Goal: Navigation & Orientation: Find specific page/section

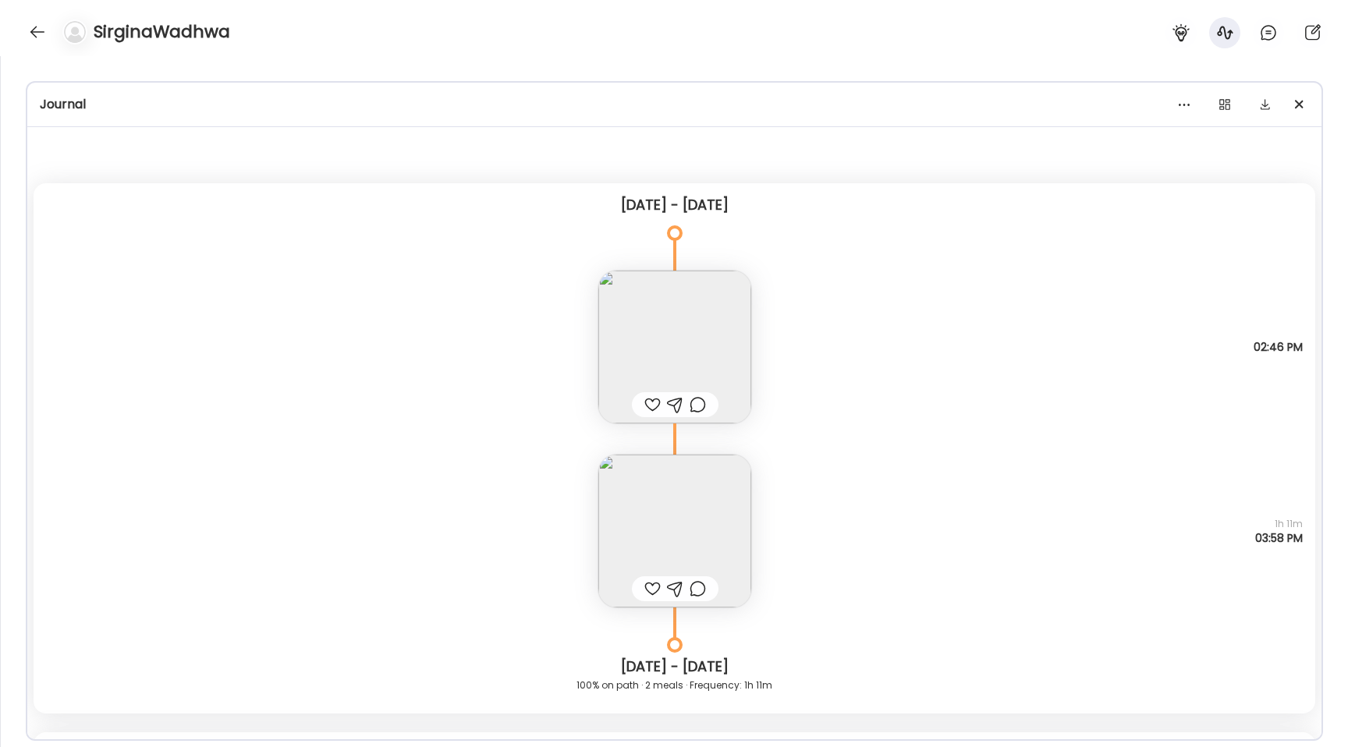
scroll to position [3883, 0]
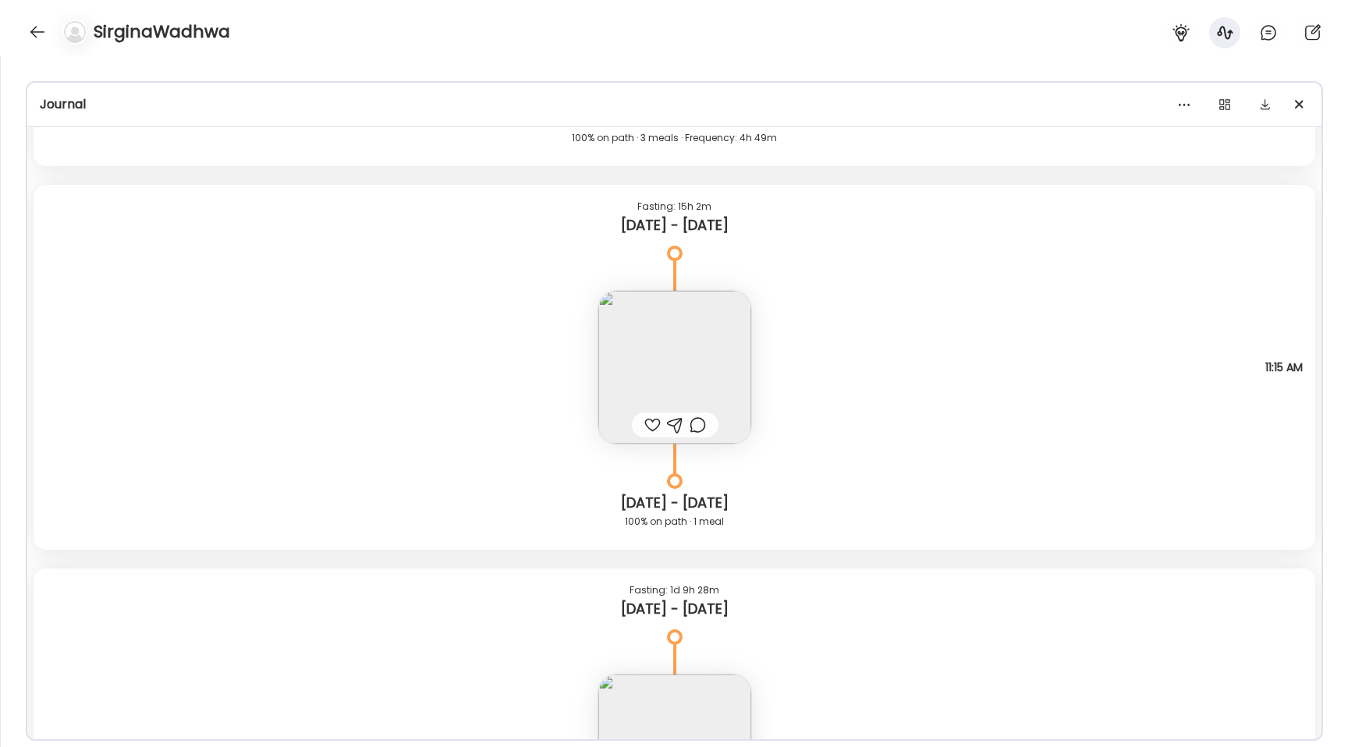
click at [41, 49] on div "SirginaWadhwa" at bounding box center [674, 28] width 1348 height 56
click at [41, 24] on div at bounding box center [37, 31] width 25 height 25
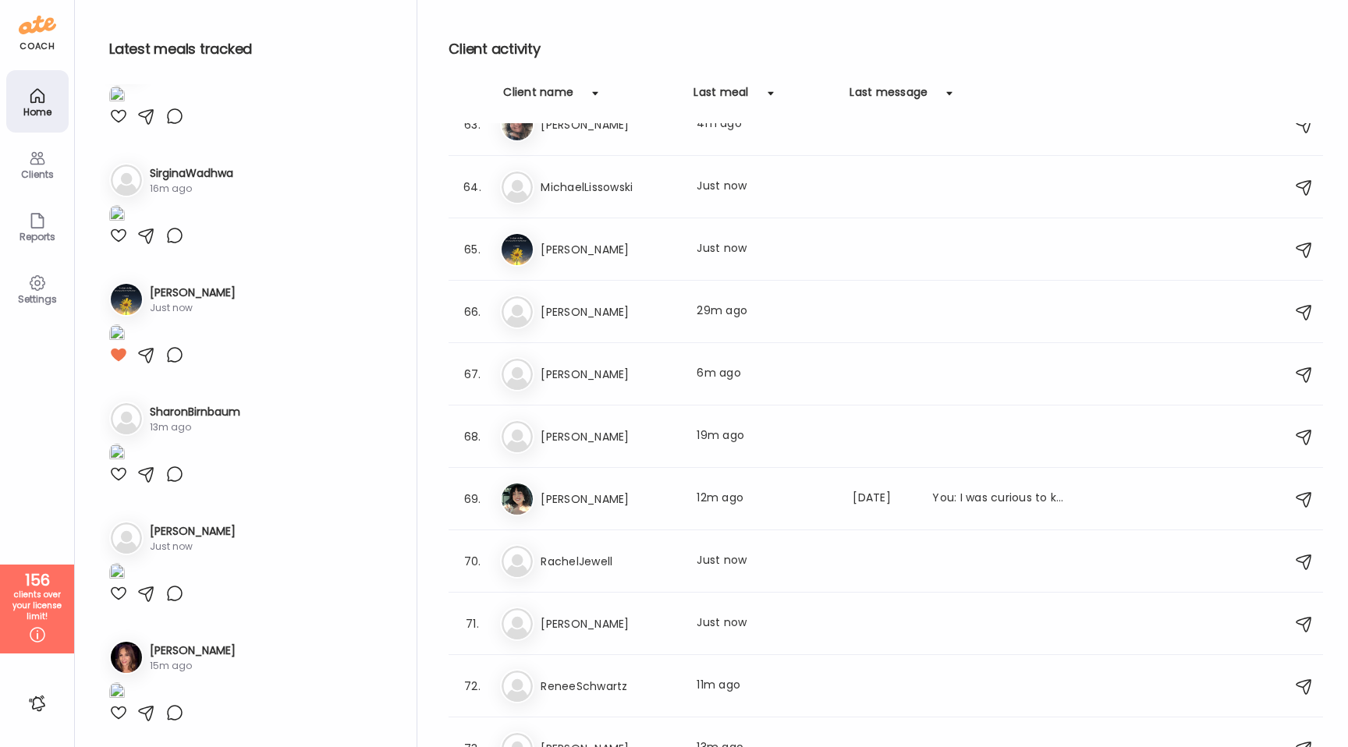
scroll to position [3721, 0]
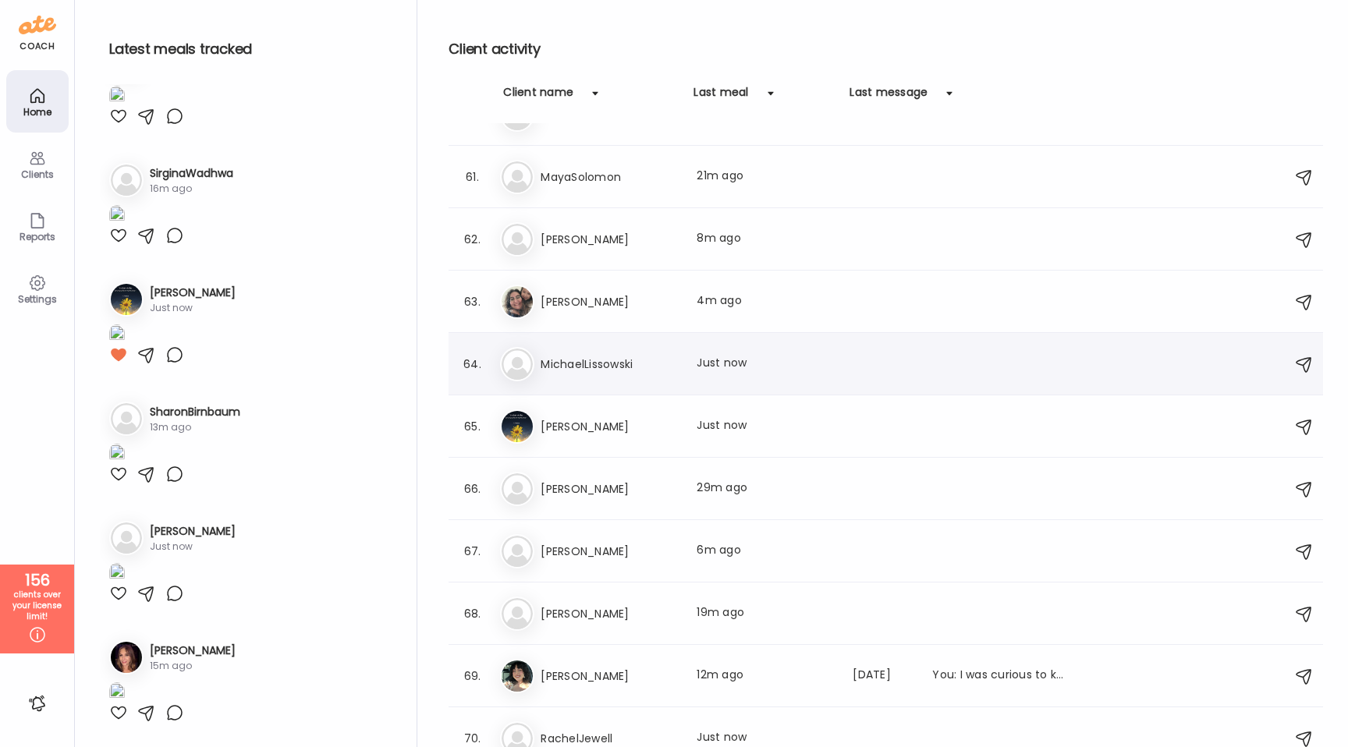
click at [590, 373] on div "Mi MichaelLissowski Last meal: Just now" at bounding box center [888, 364] width 776 height 34
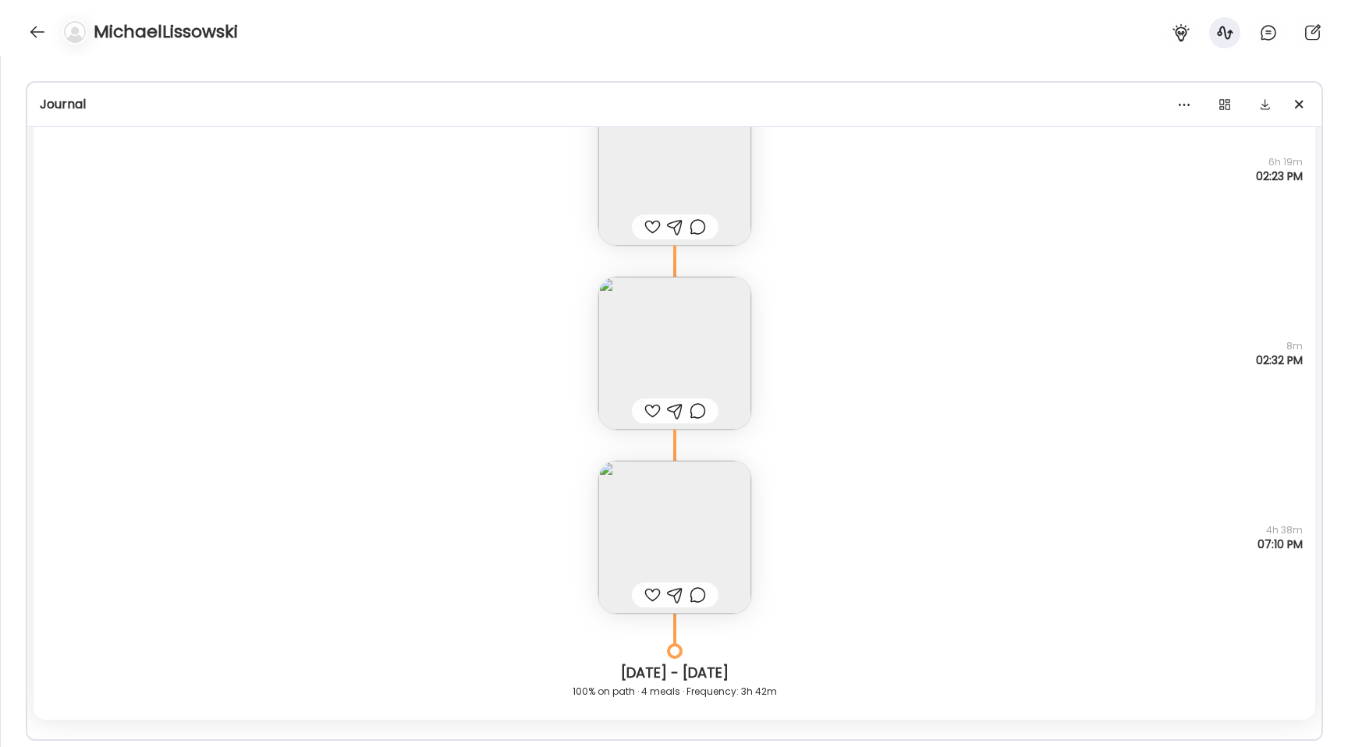
scroll to position [9684, 0]
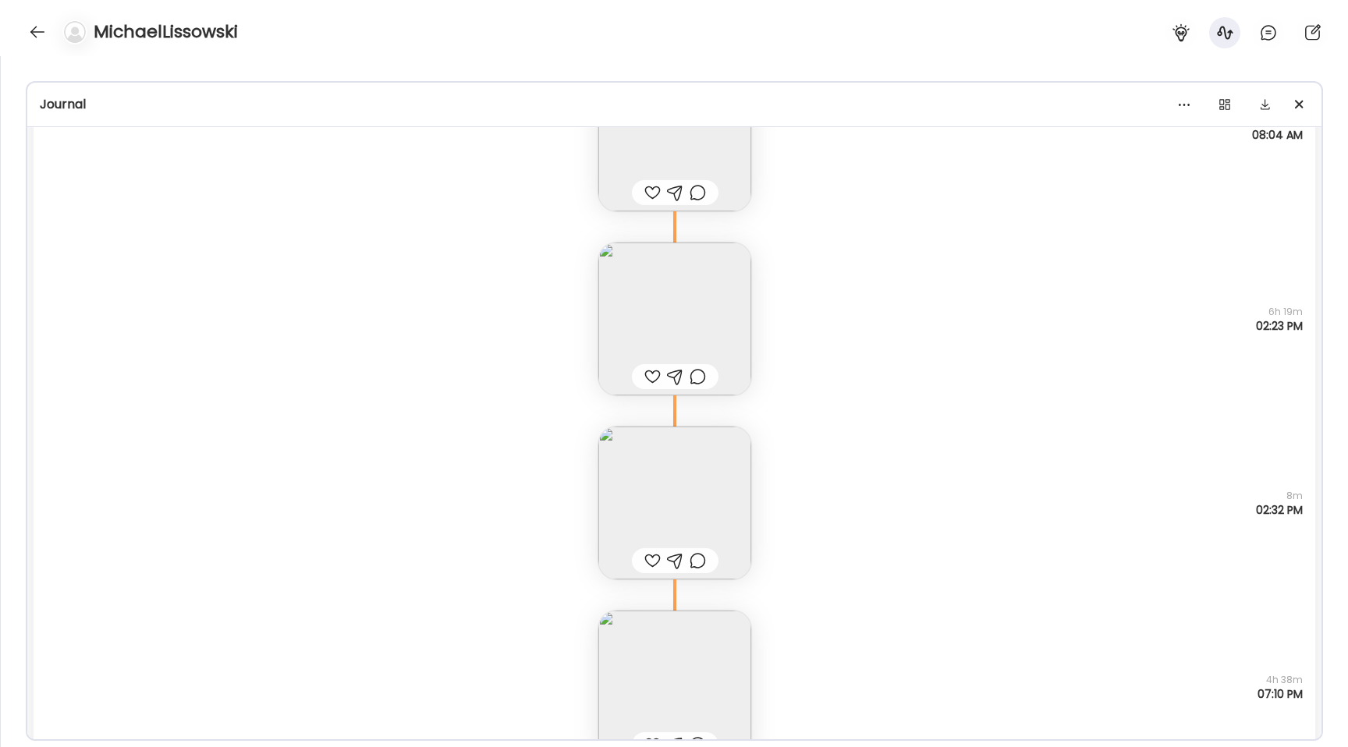
click at [671, 332] on img at bounding box center [674, 319] width 153 height 153
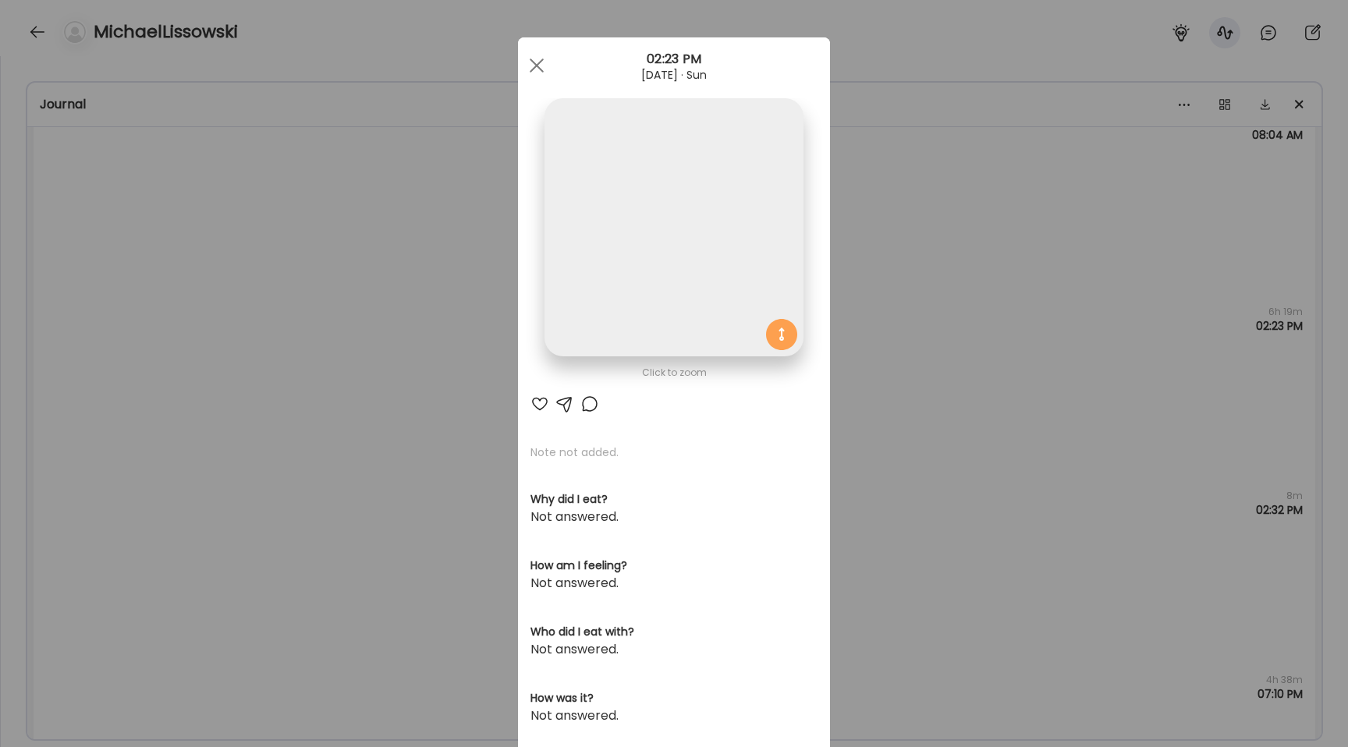
click at [641, 280] on img at bounding box center [673, 227] width 258 height 258
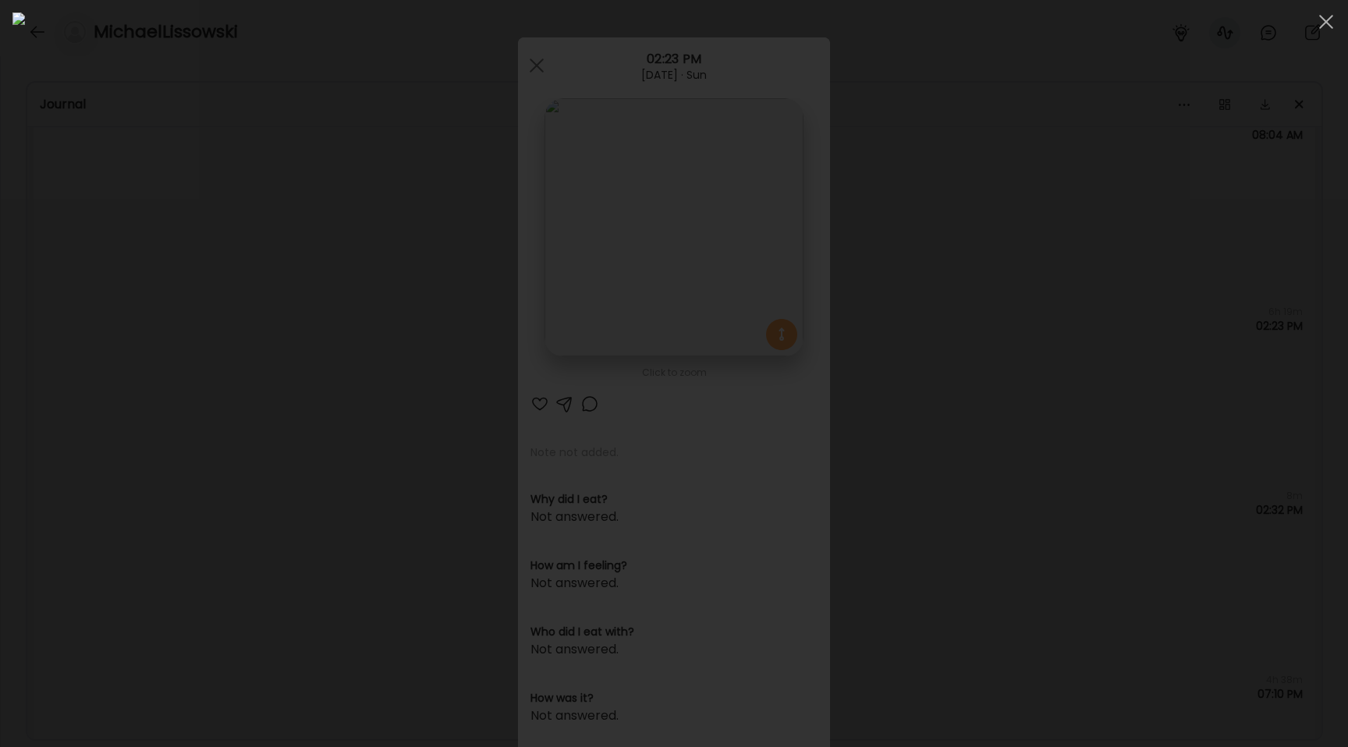
click at [218, 424] on div at bounding box center [673, 373] width 1323 height 722
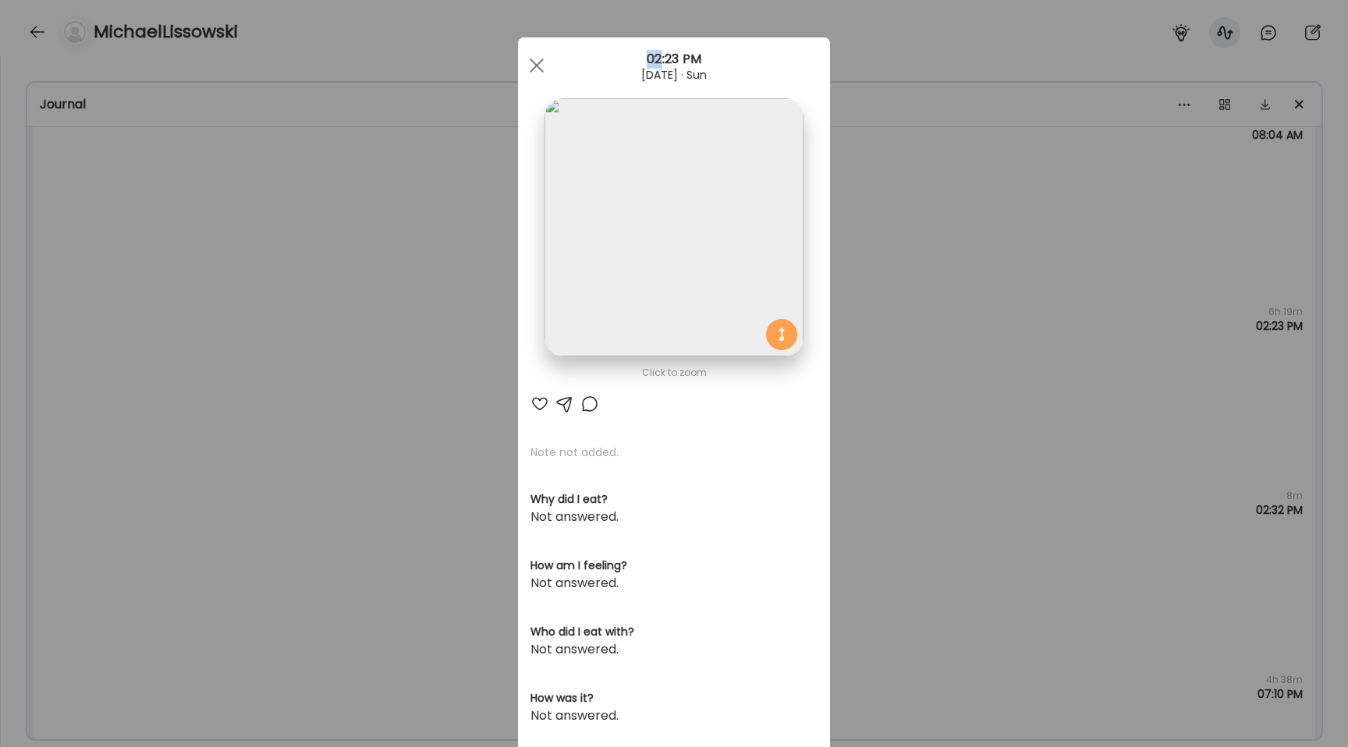
click at [218, 424] on div "Ate Coach Dashboard Wahoo! It’s official Take a moment to set up your Coach Pro…" at bounding box center [674, 373] width 1348 height 747
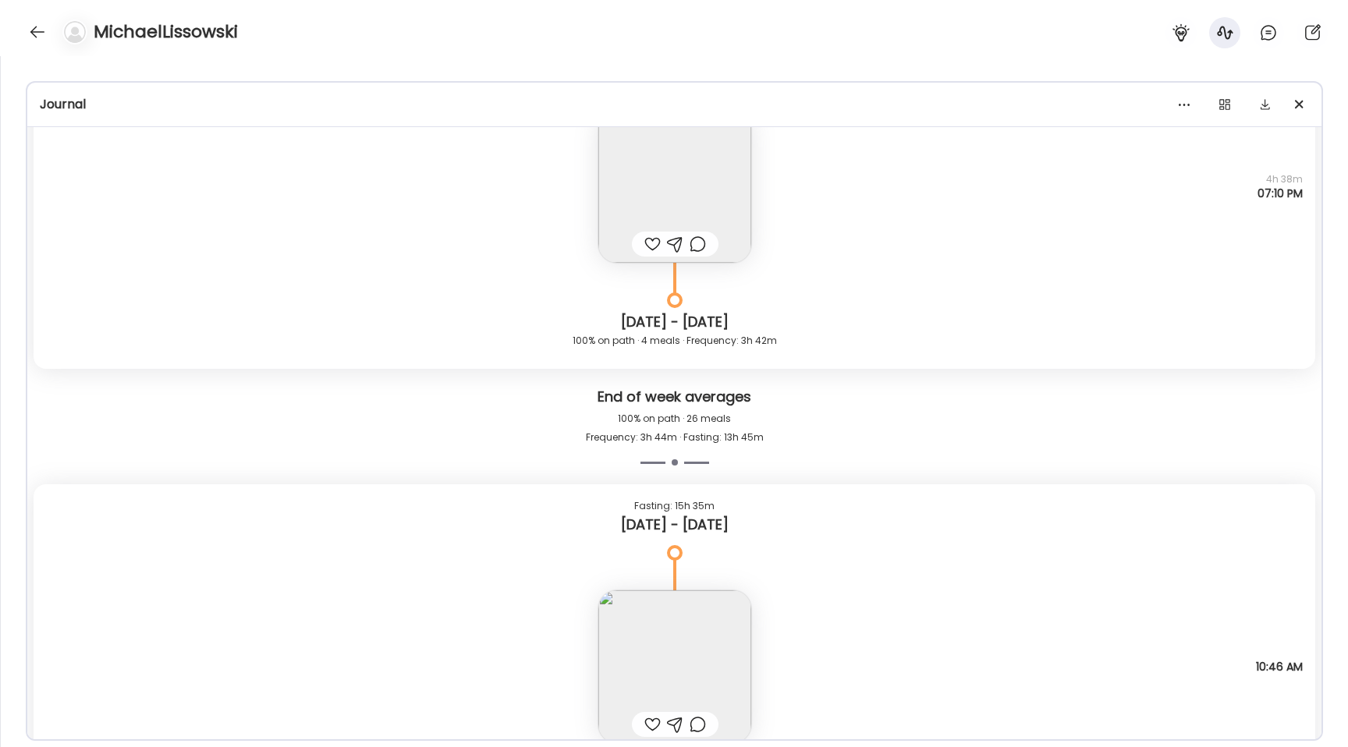
scroll to position [10169, 0]
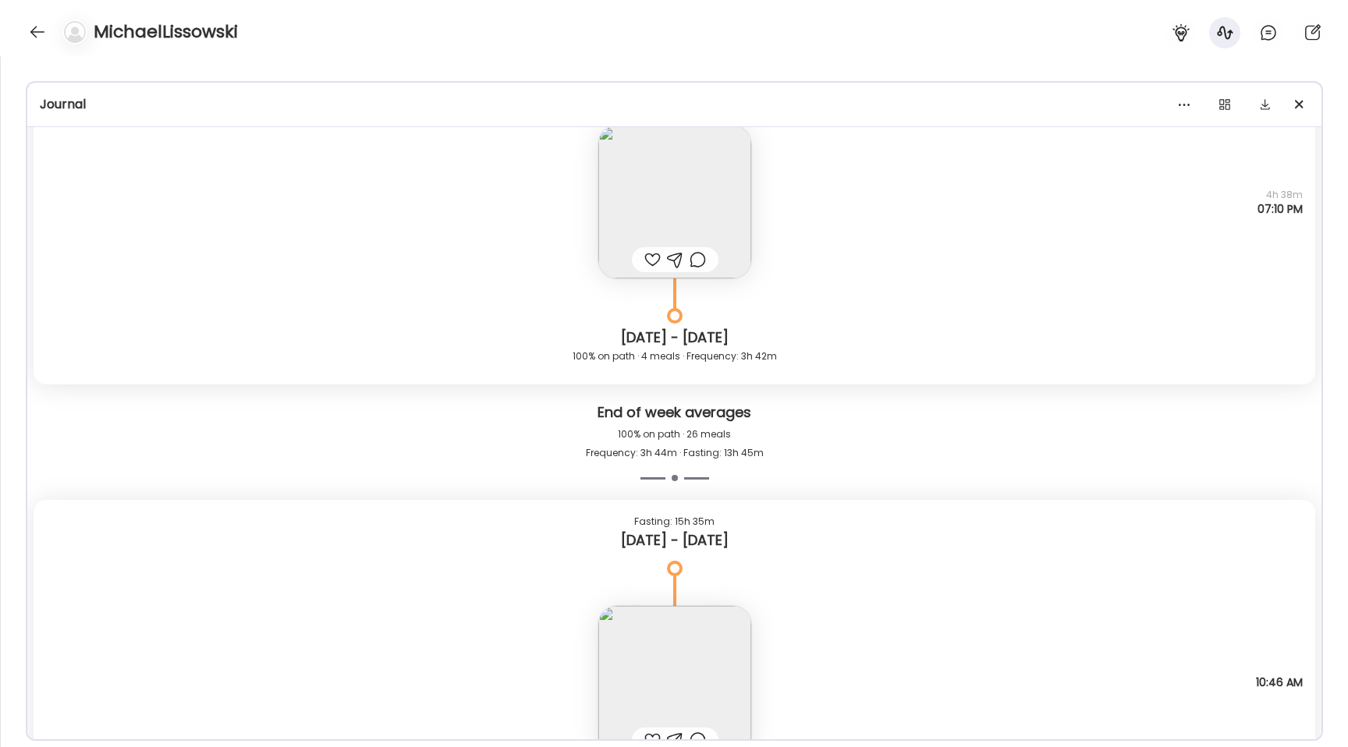
click at [643, 634] on img at bounding box center [674, 682] width 153 height 153
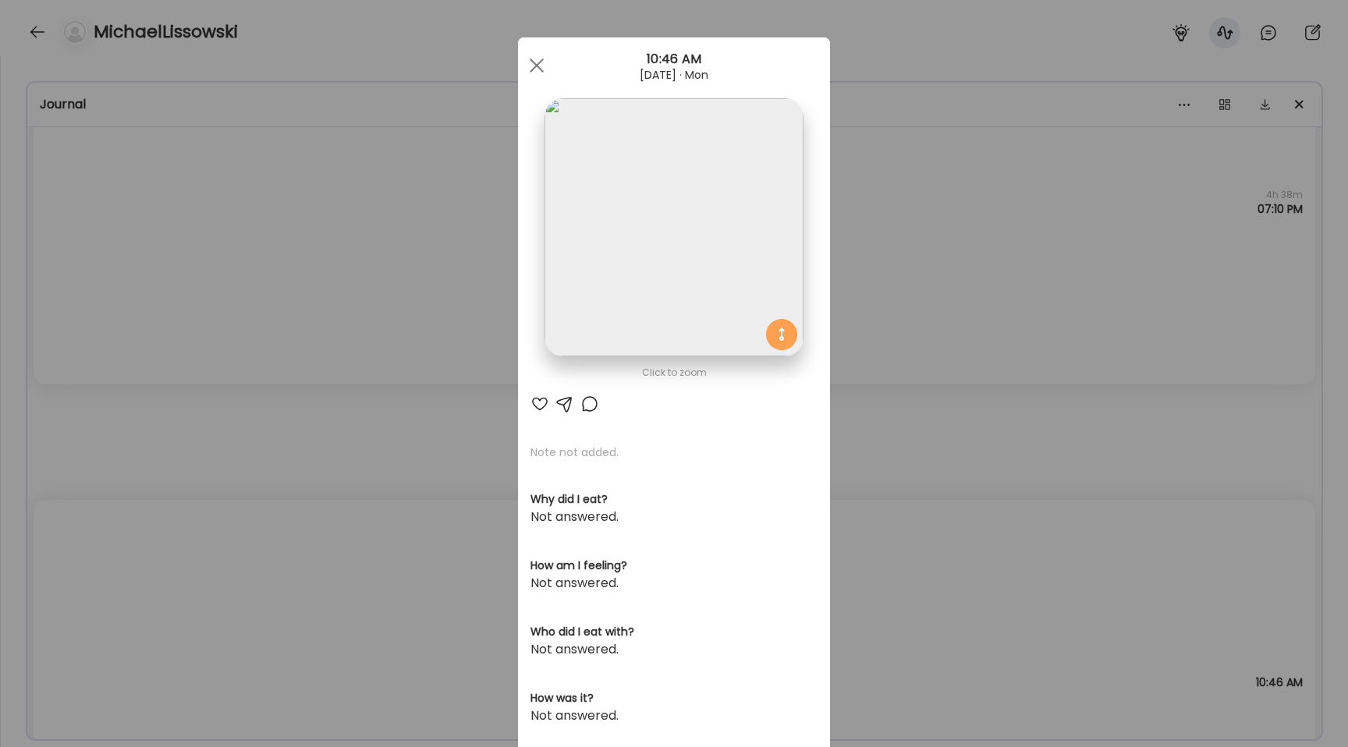
click at [633, 289] on img at bounding box center [673, 227] width 258 height 258
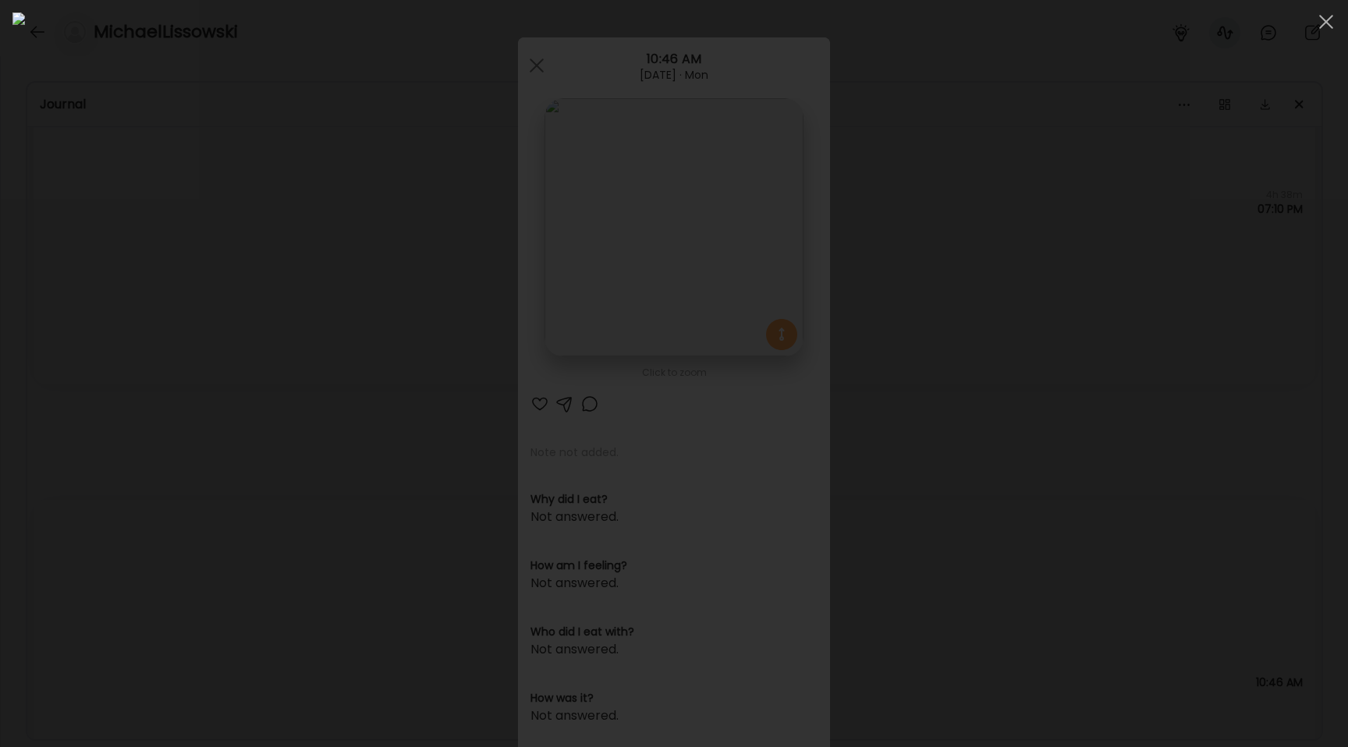
click at [172, 424] on div at bounding box center [673, 373] width 1323 height 722
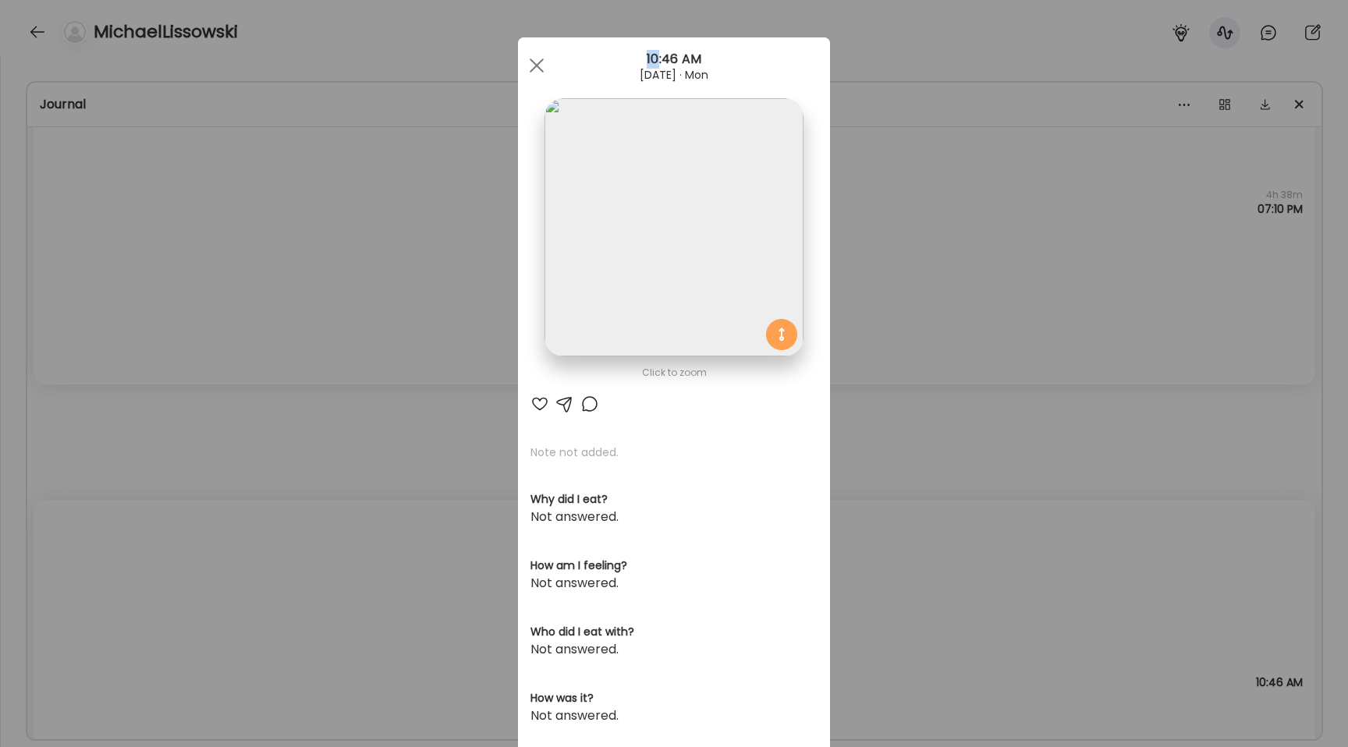
click at [172, 424] on div "Ate Coach Dashboard Wahoo! It’s official Take a moment to set up your Coach Pro…" at bounding box center [674, 373] width 1348 height 747
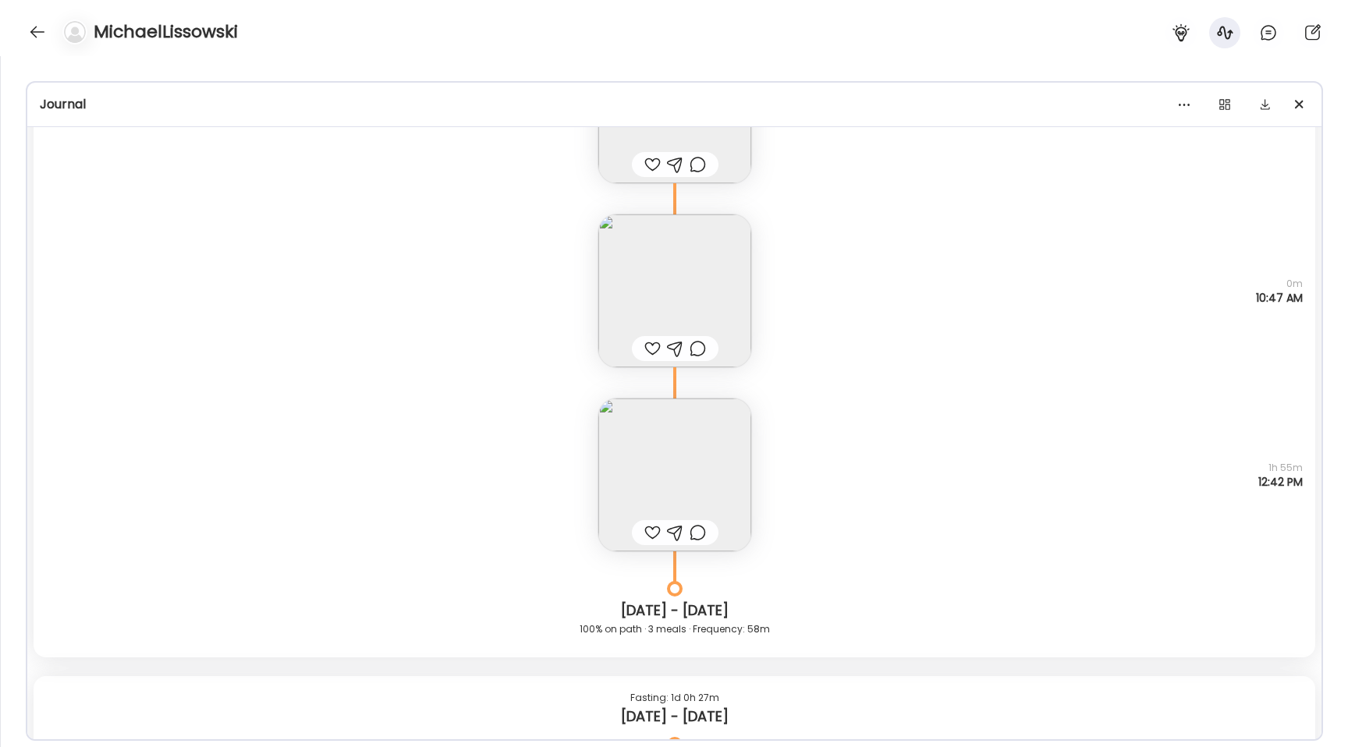
scroll to position [10914, 0]
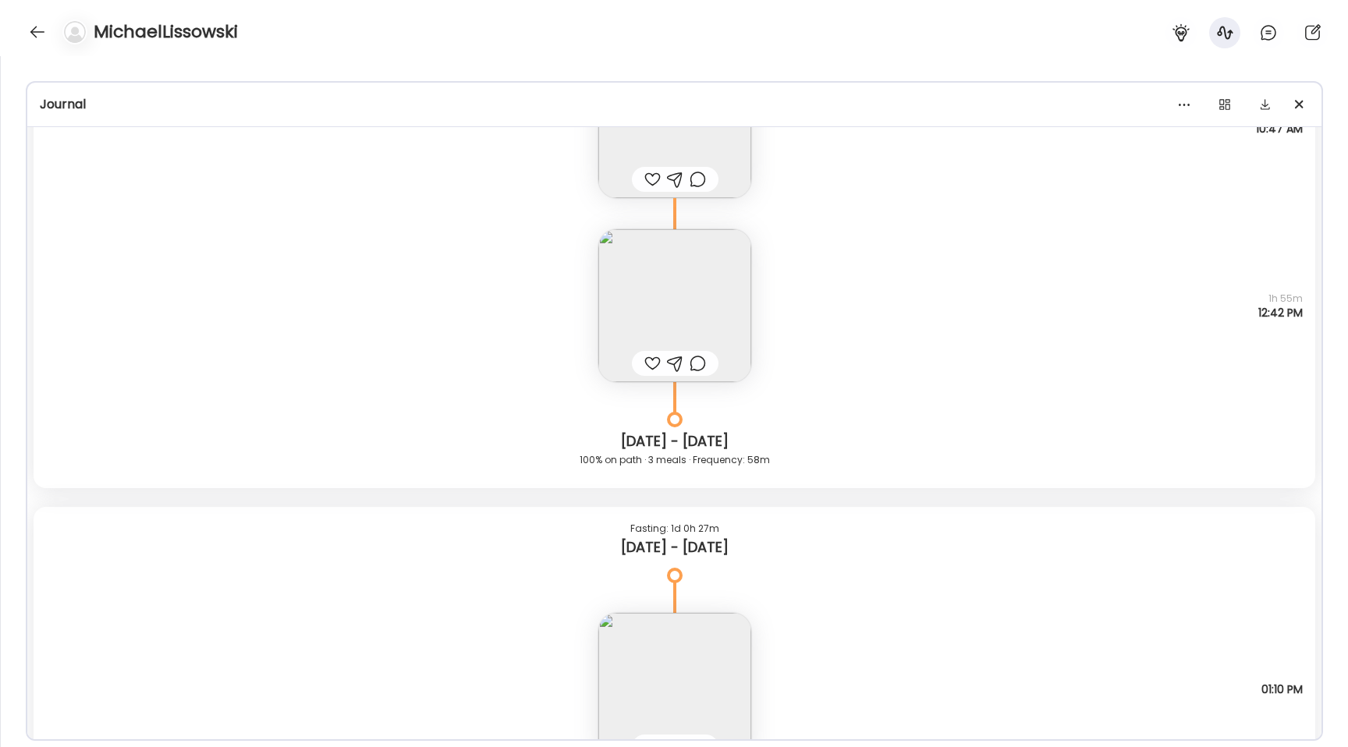
click at [650, 284] on img at bounding box center [674, 305] width 153 height 153
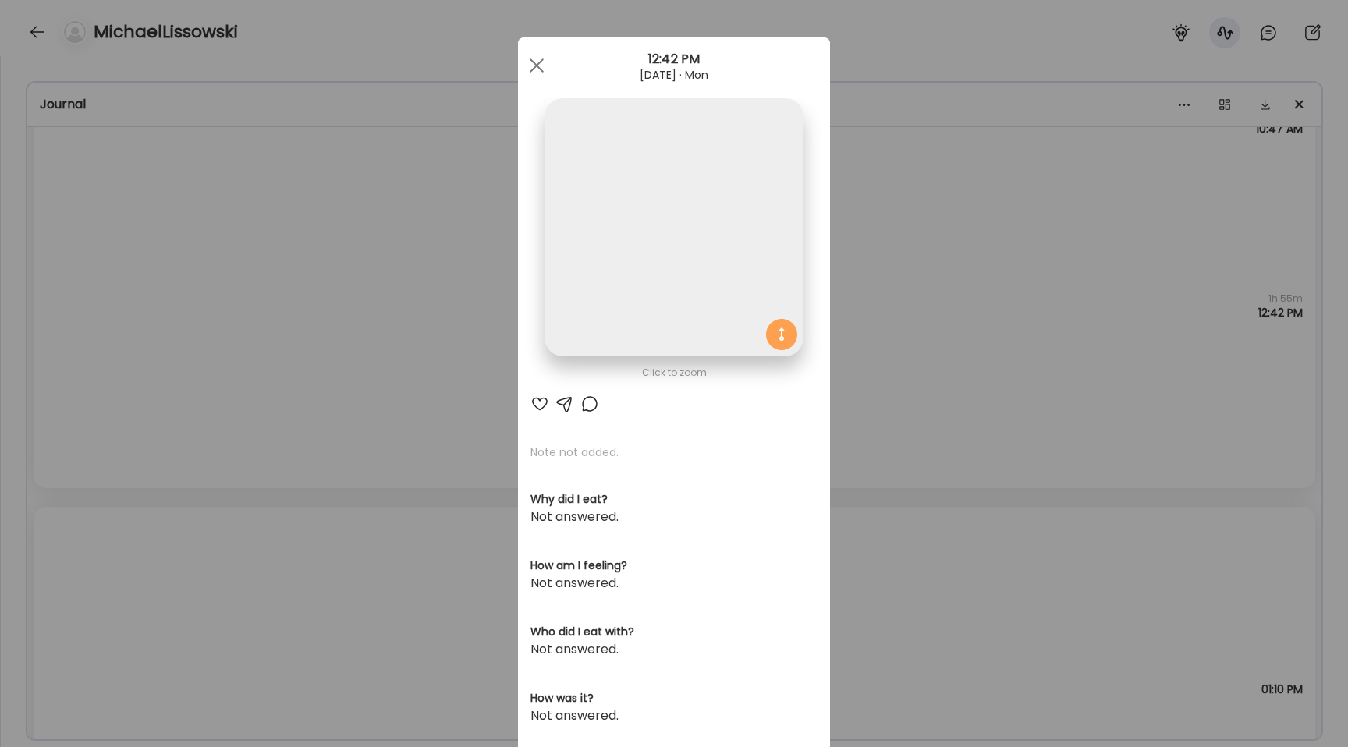
click at [640, 218] on img at bounding box center [673, 227] width 258 height 258
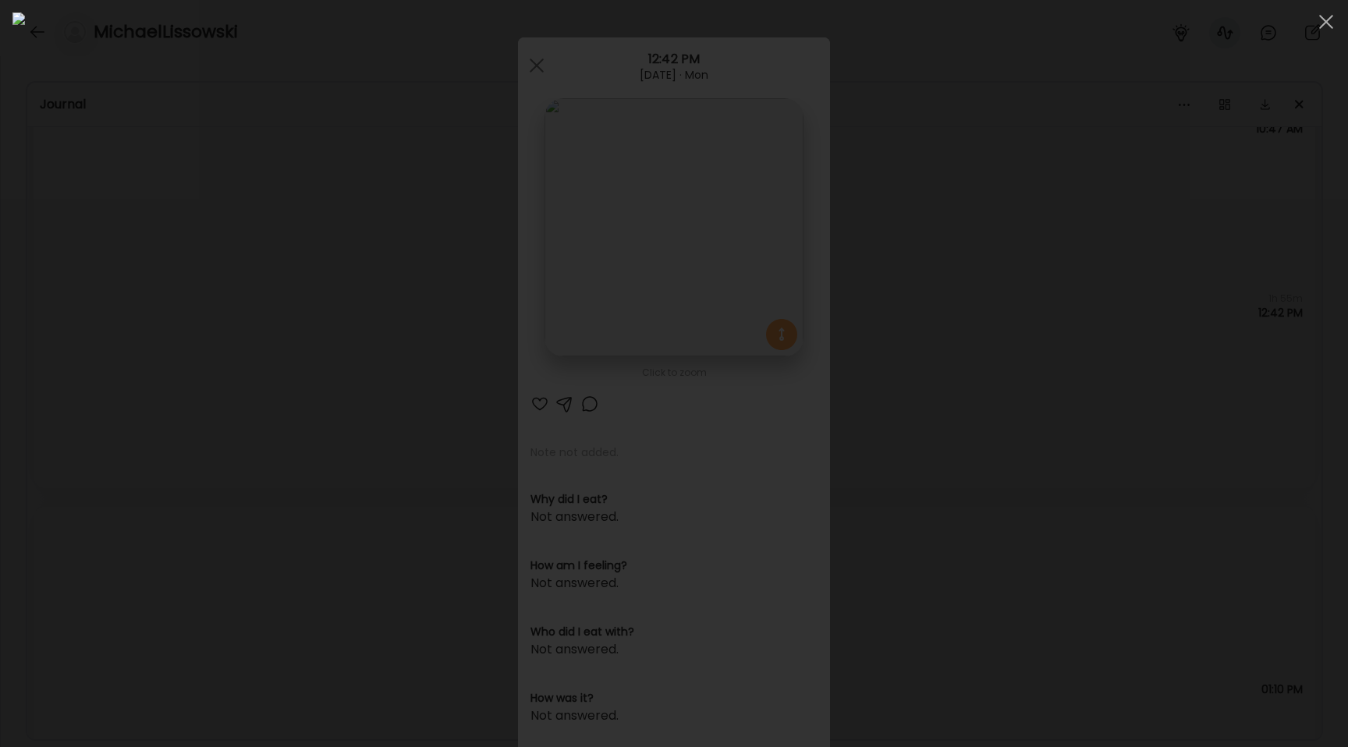
click at [143, 449] on div at bounding box center [673, 373] width 1323 height 722
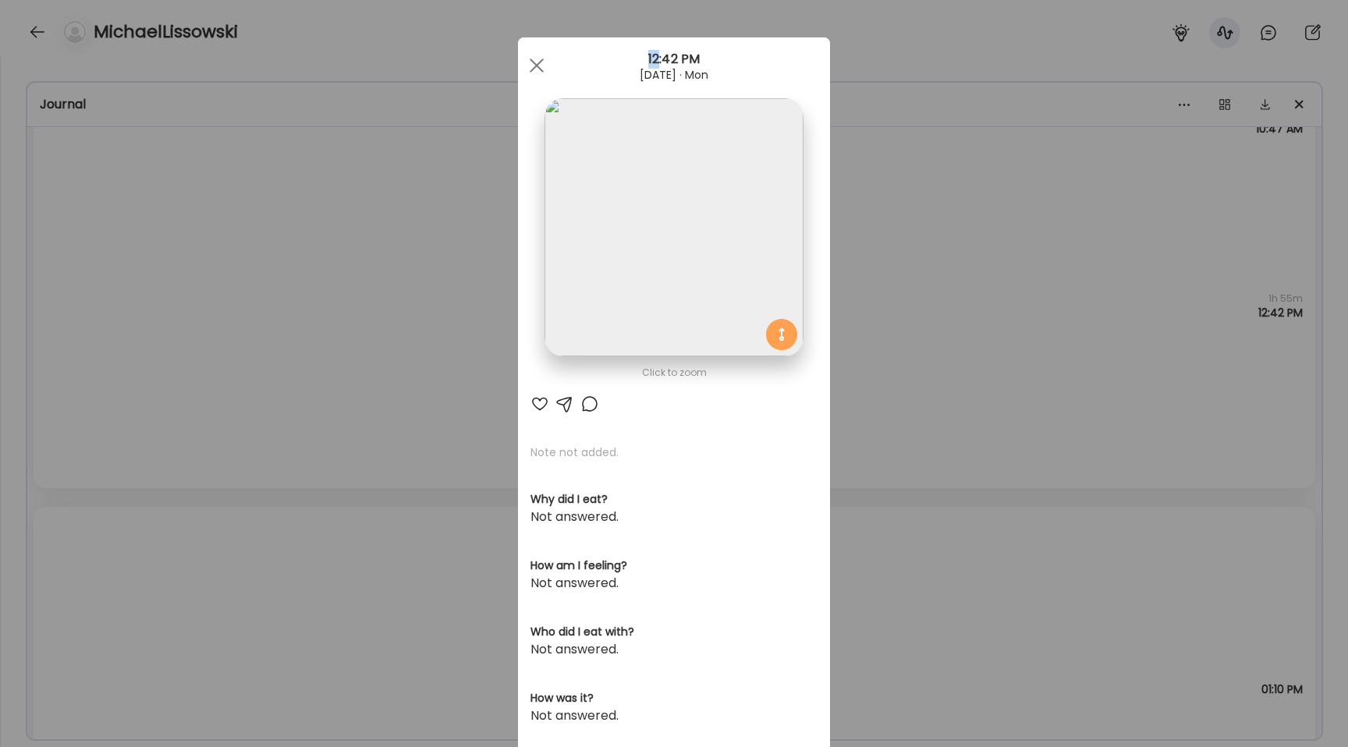
click at [143, 449] on div "Ate Coach Dashboard Wahoo! It’s official Take a moment to set up your Coach Pro…" at bounding box center [674, 373] width 1348 height 747
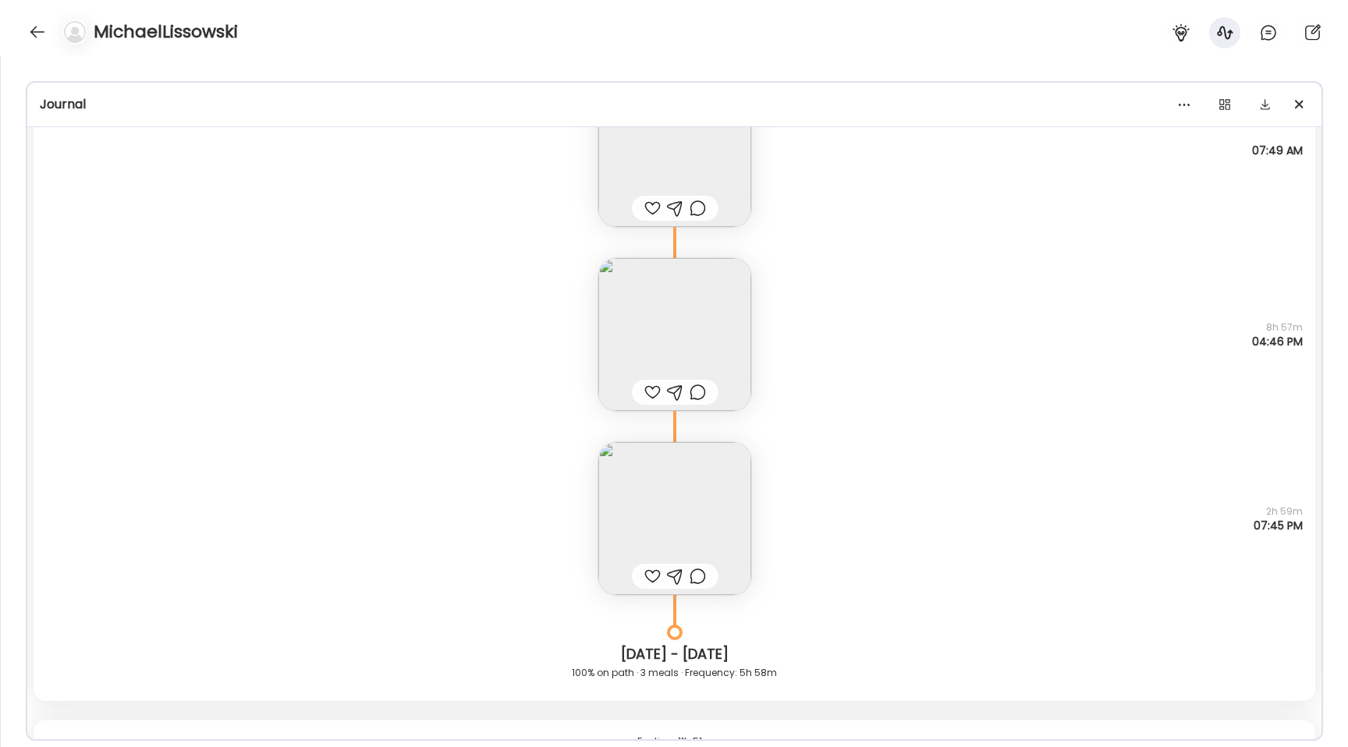
scroll to position [13036, 0]
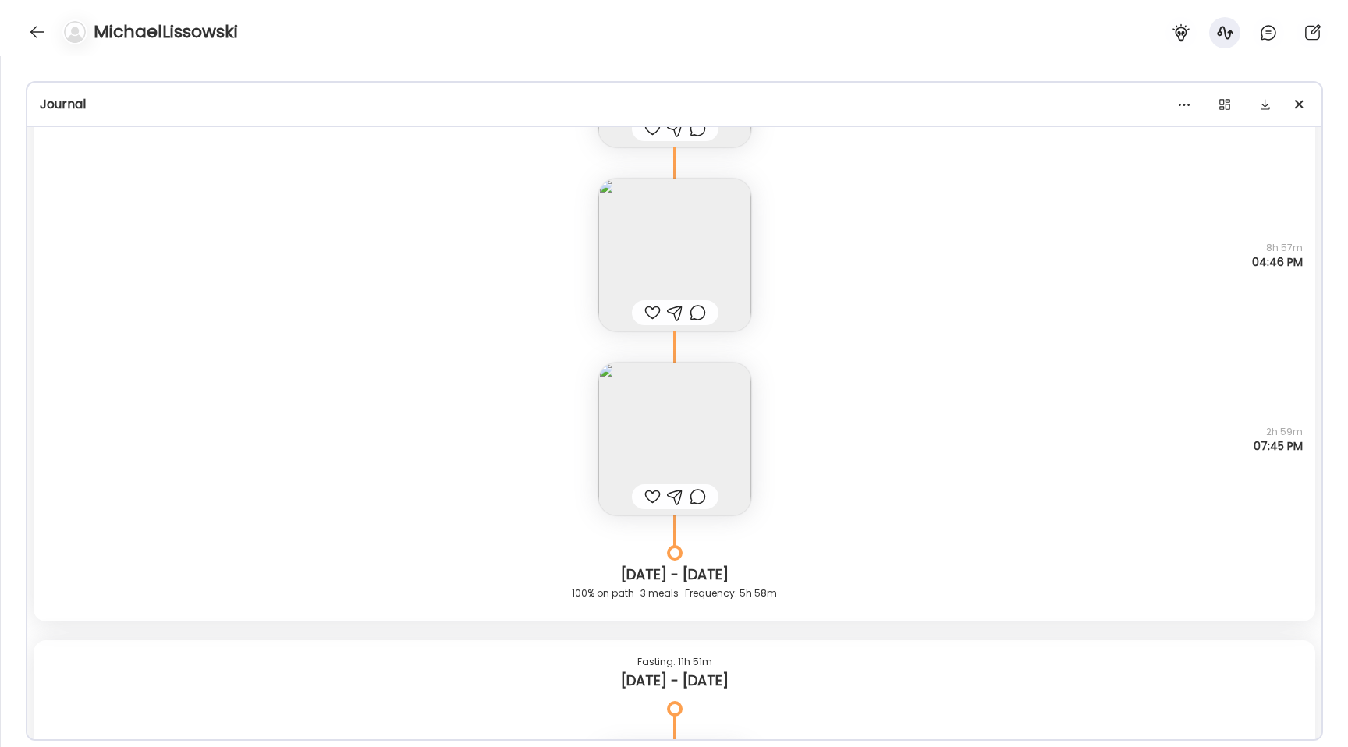
click at [695, 444] on img at bounding box center [674, 439] width 153 height 153
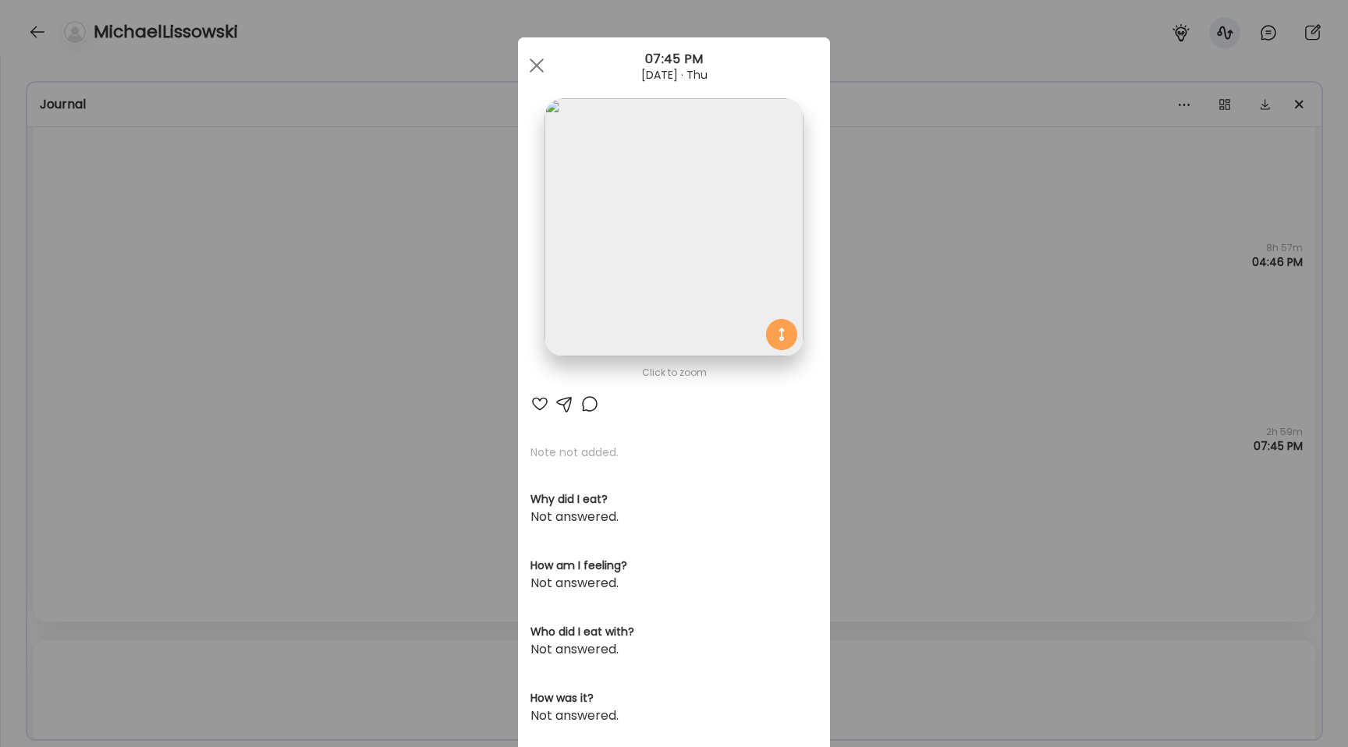
click at [642, 290] on img at bounding box center [673, 227] width 258 height 258
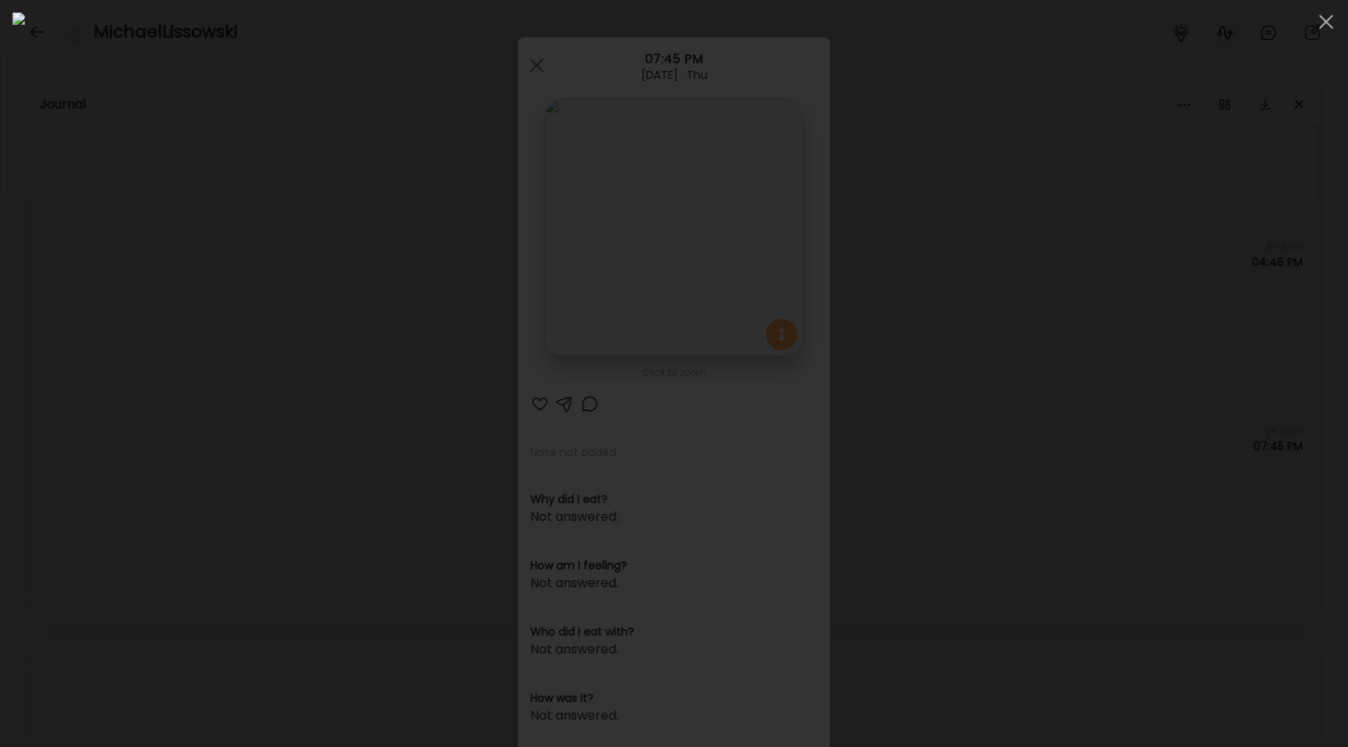
click at [215, 451] on div at bounding box center [673, 373] width 1323 height 722
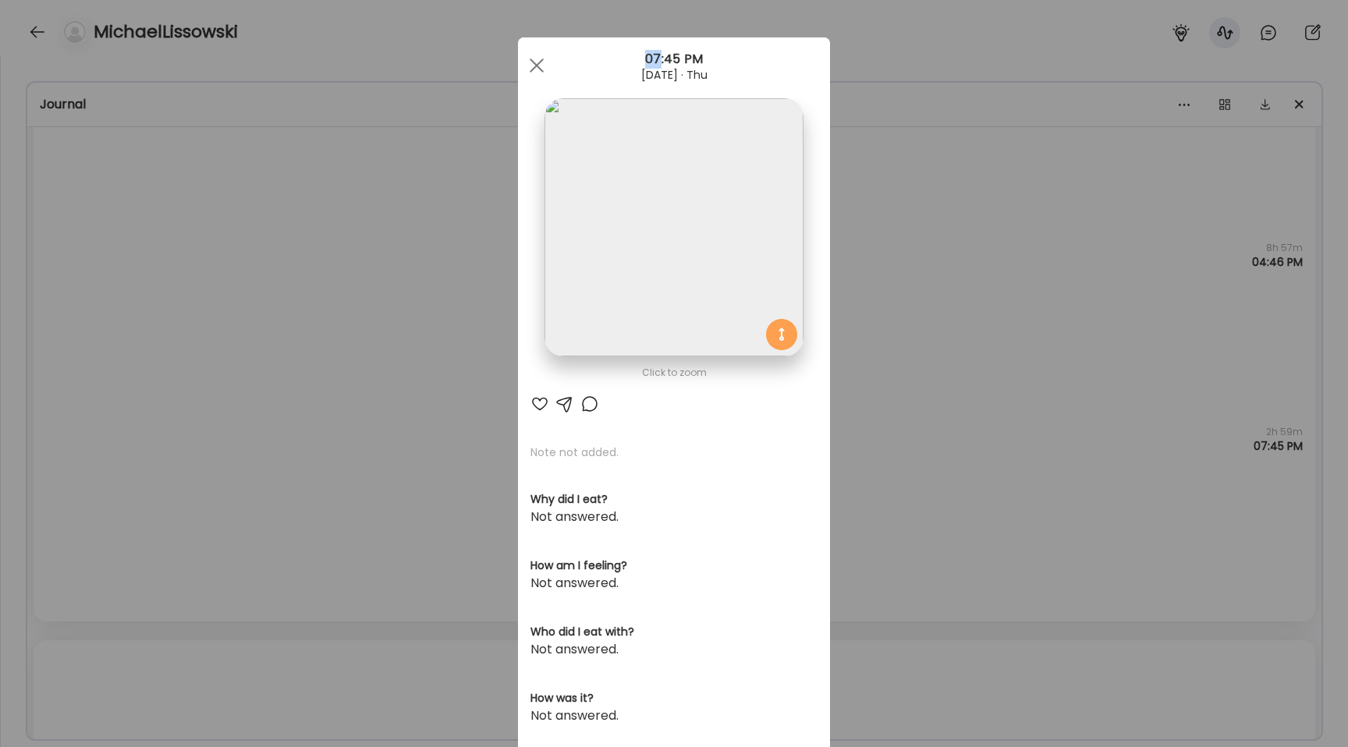
click at [215, 451] on div "Ate Coach Dashboard Wahoo! It’s official Take a moment to set up your Coach Pro…" at bounding box center [674, 373] width 1348 height 747
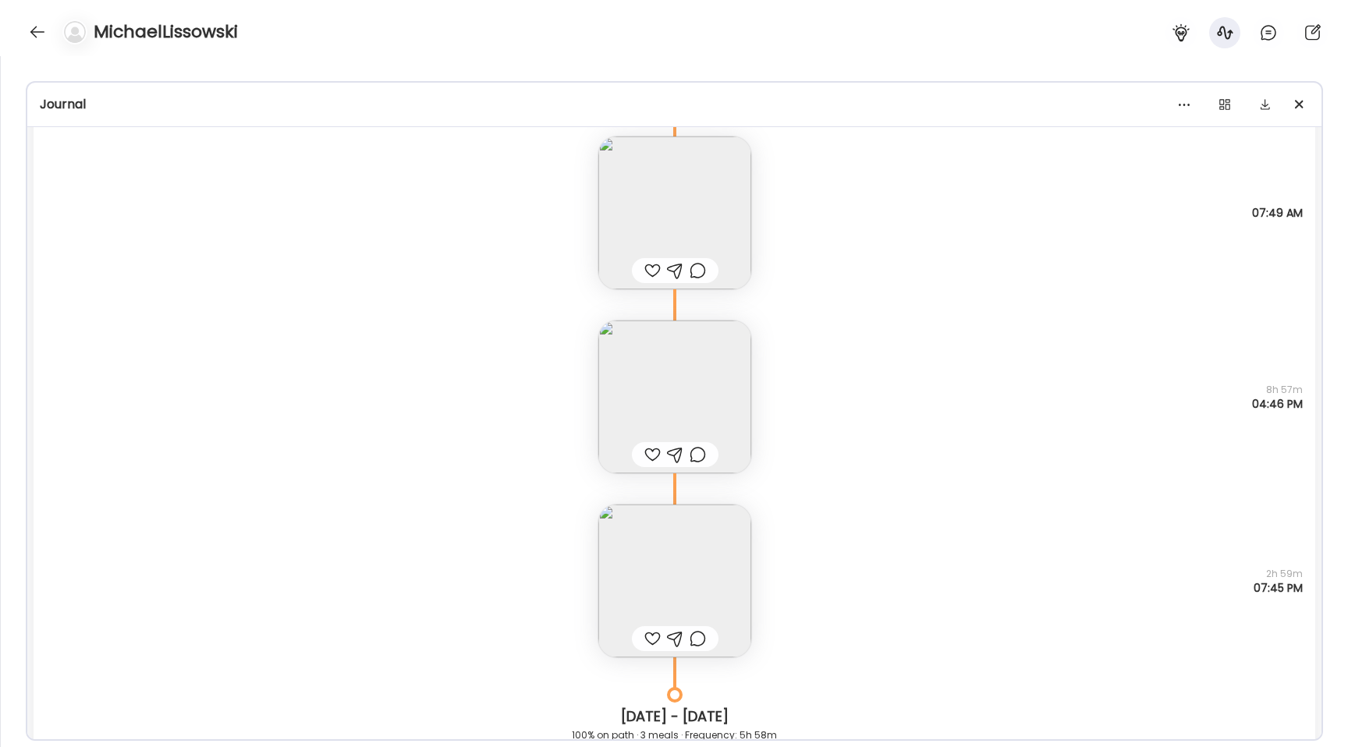
scroll to position [12824, 0]
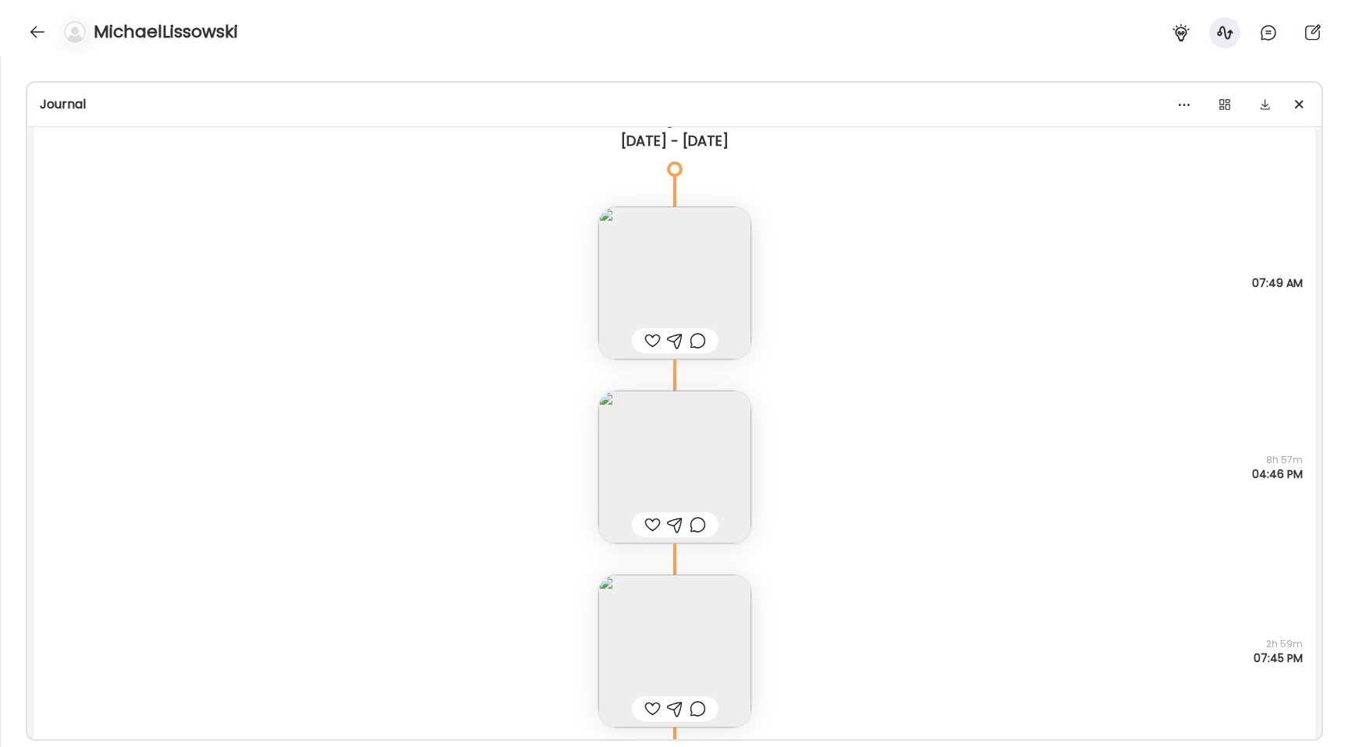
click at [629, 273] on img at bounding box center [674, 283] width 153 height 153
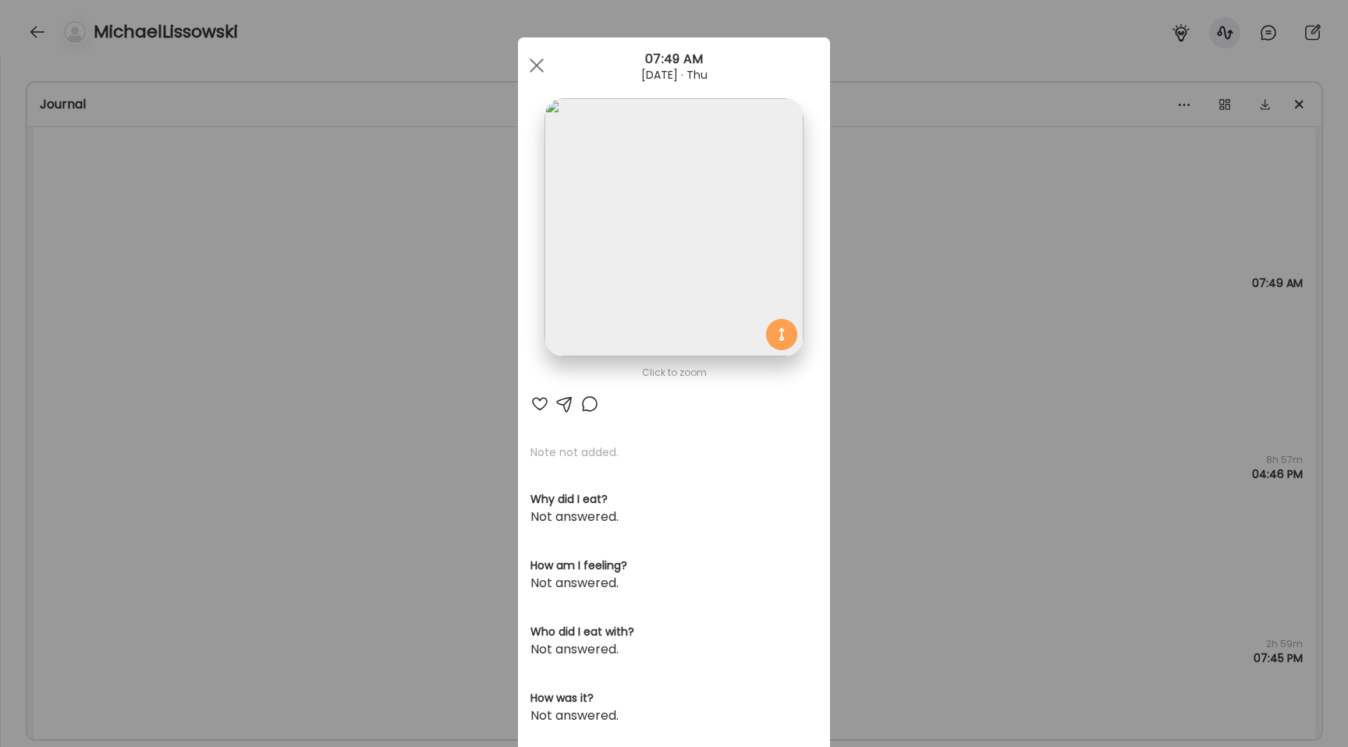
click at [615, 229] on img at bounding box center [673, 227] width 258 height 258
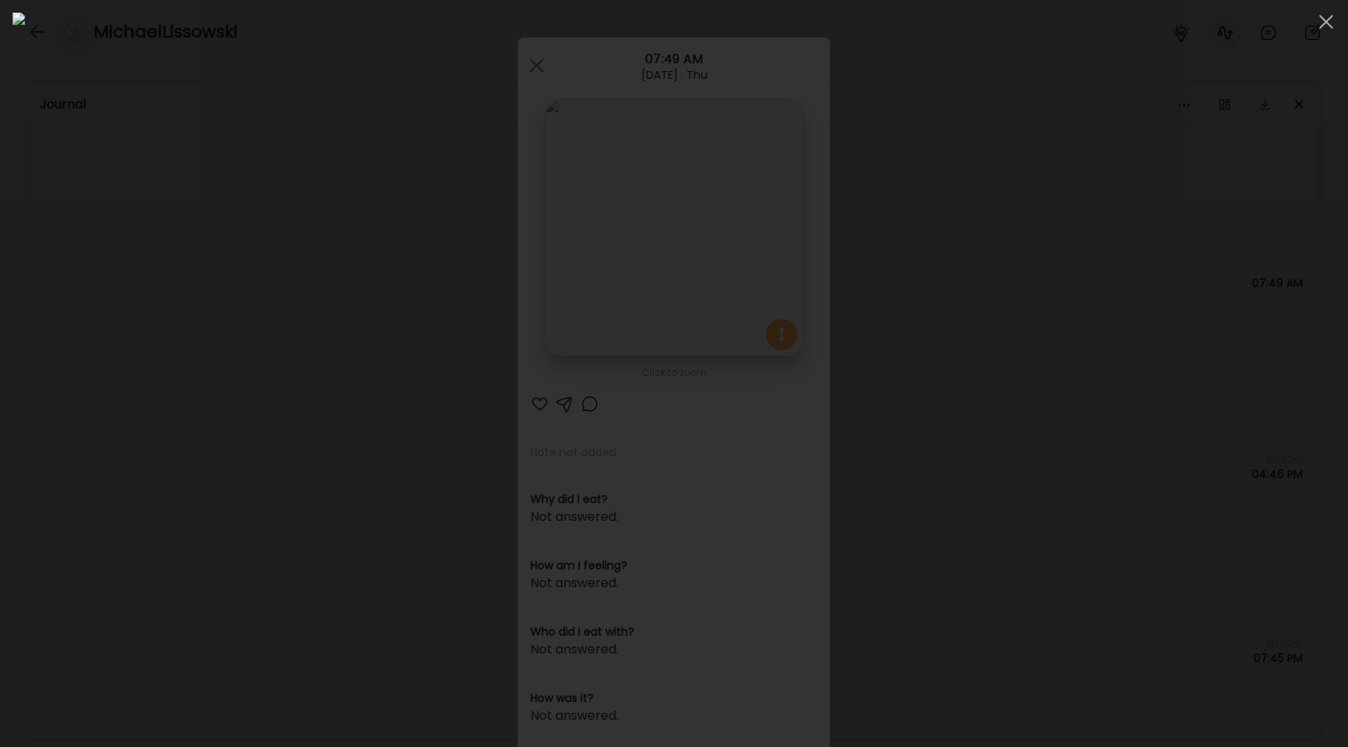
click at [134, 489] on div at bounding box center [673, 373] width 1323 height 722
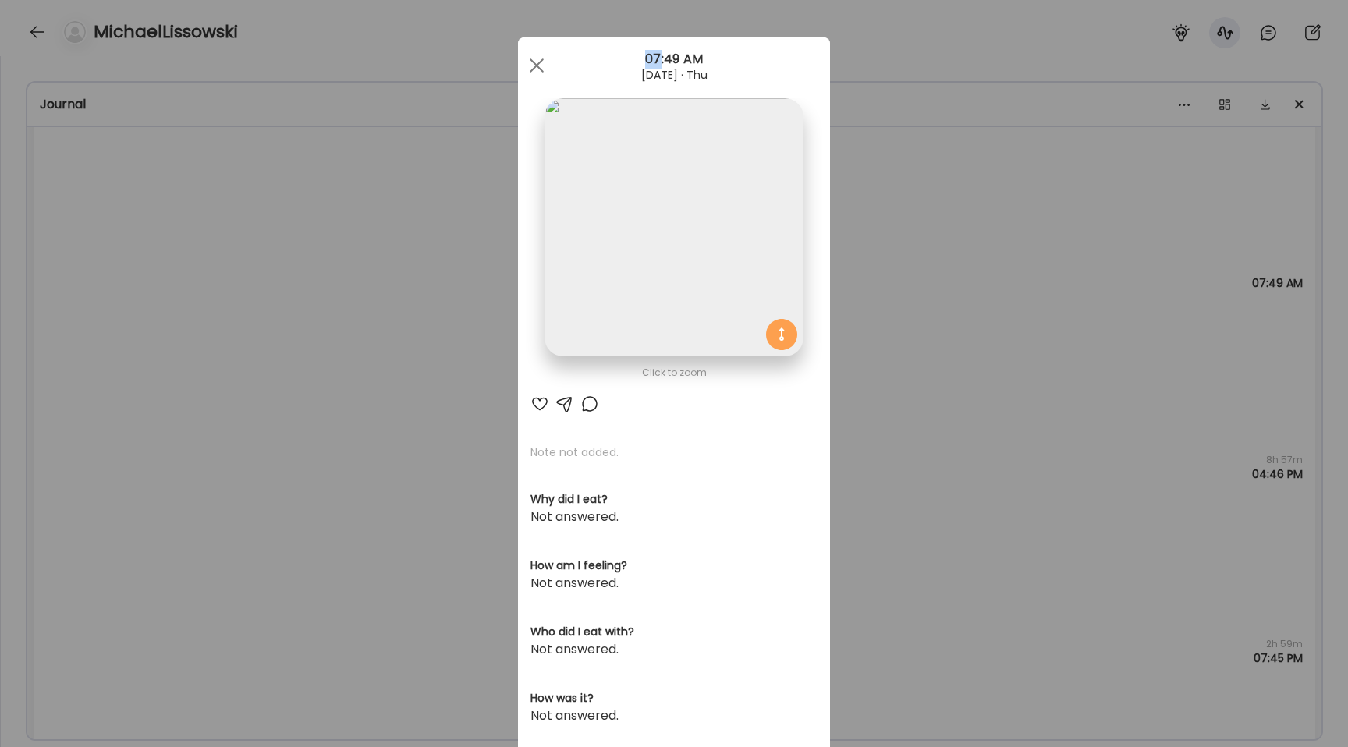
click at [134, 489] on div "Ate Coach Dashboard Wahoo! It’s official Take a moment to set up your Coach Pro…" at bounding box center [674, 373] width 1348 height 747
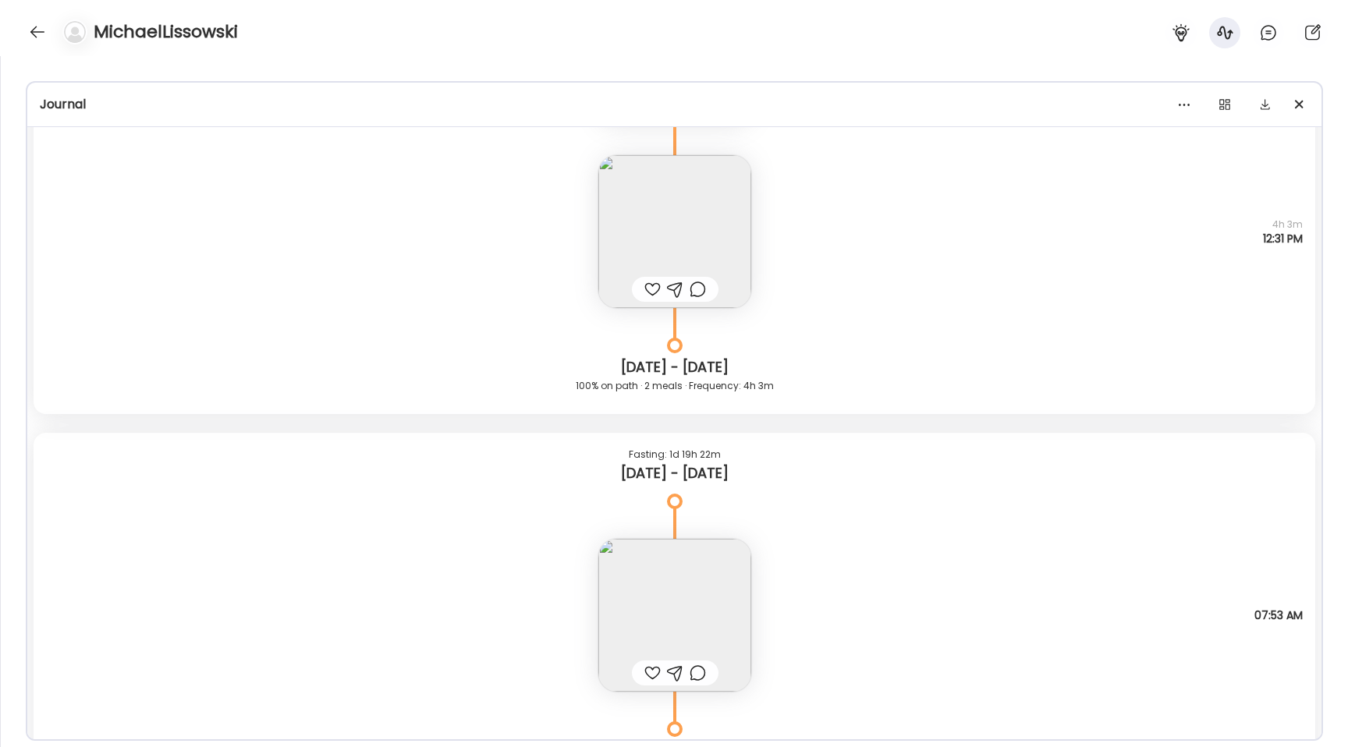
scroll to position [18111, 0]
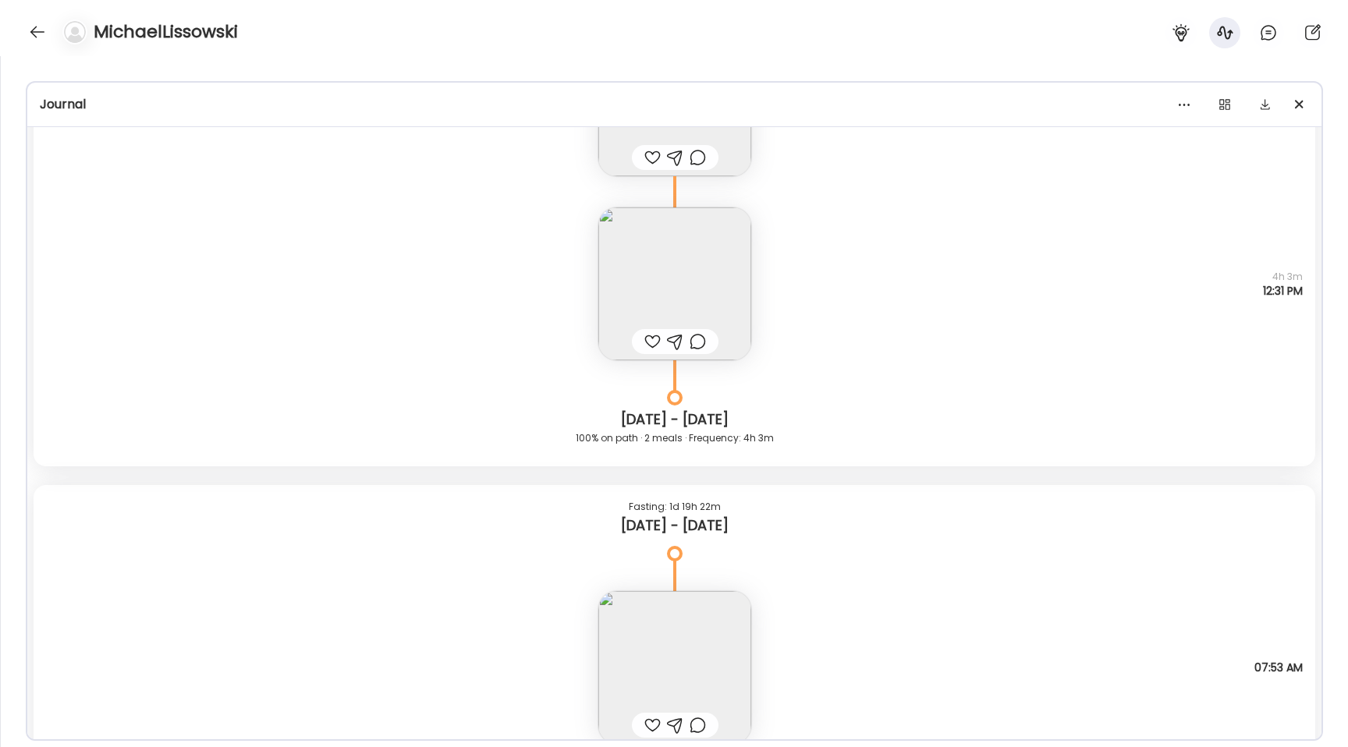
click at [659, 278] on img at bounding box center [674, 283] width 153 height 153
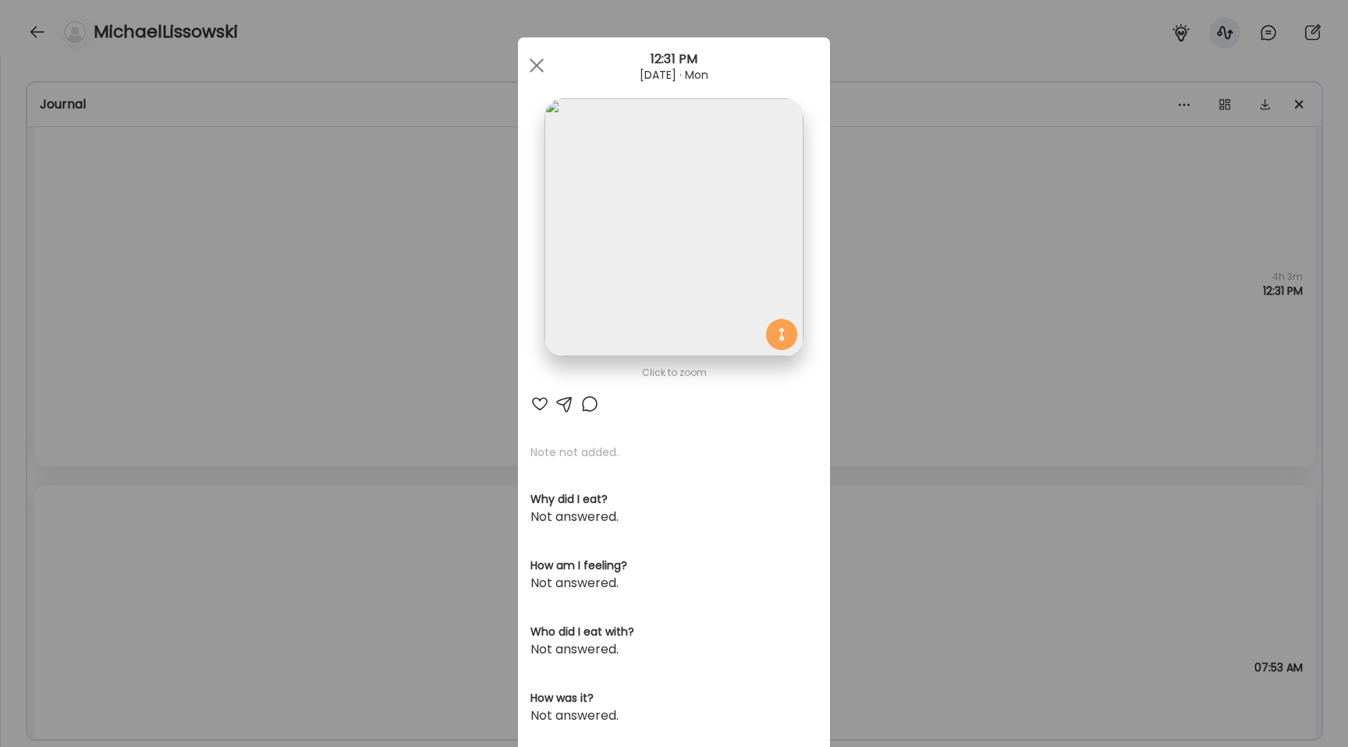
click at [666, 250] on img at bounding box center [673, 227] width 258 height 258
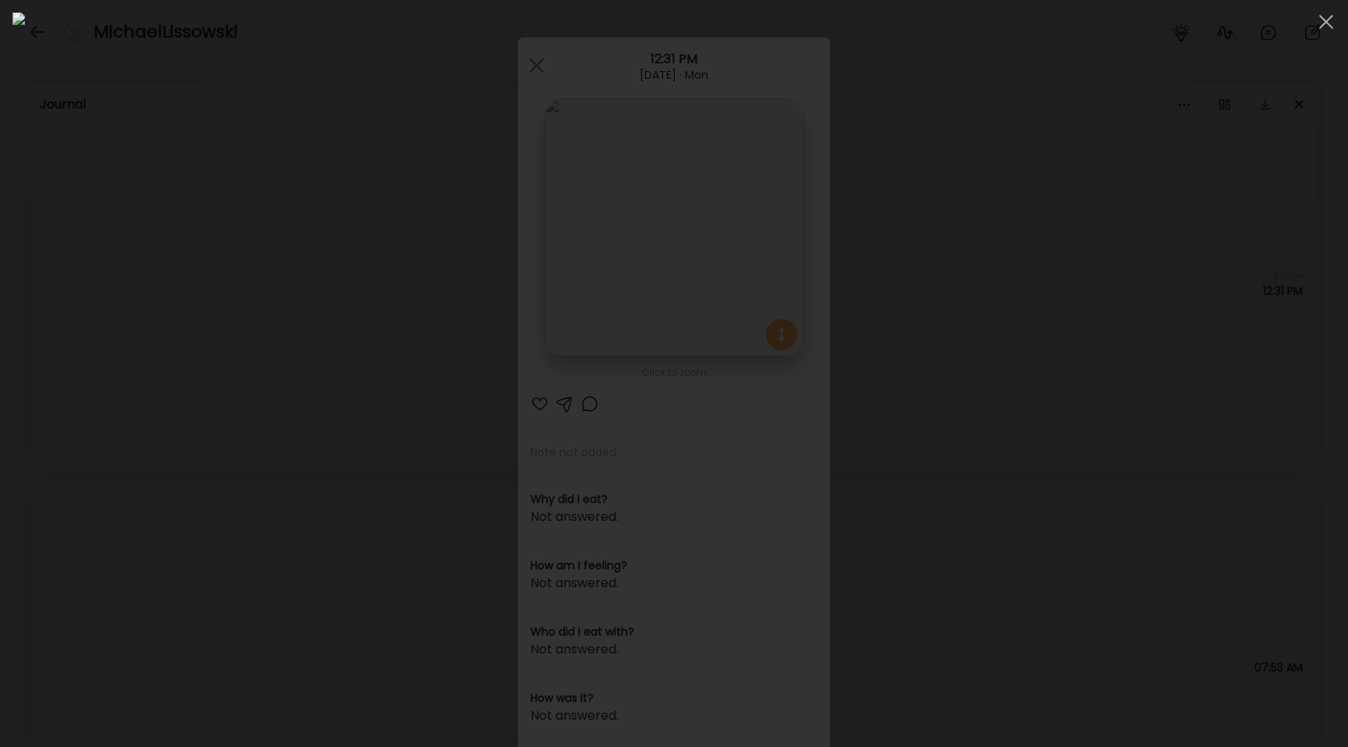
click at [197, 283] on div at bounding box center [673, 373] width 1323 height 722
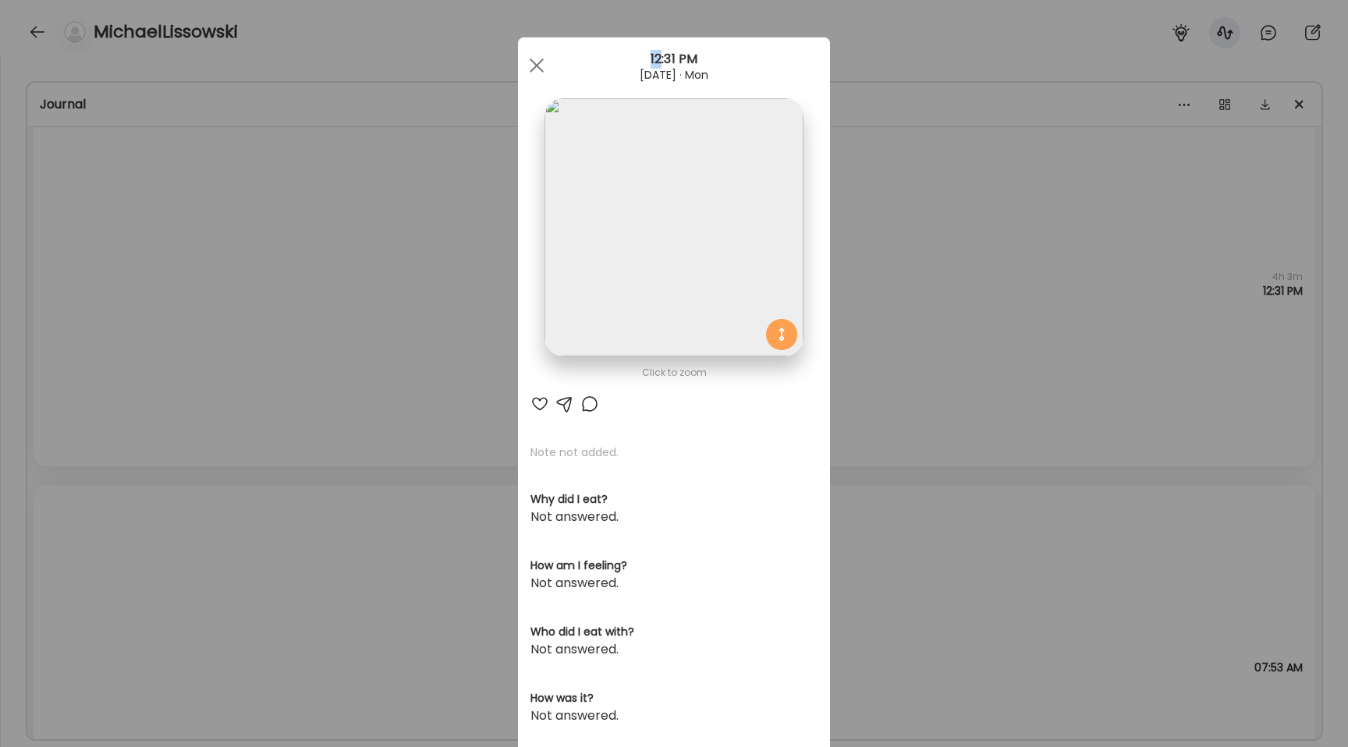
click at [197, 283] on div "Ate Coach Dashboard Wahoo! It’s official Take a moment to set up your Coach Pro…" at bounding box center [674, 373] width 1348 height 747
